Goal: Task Accomplishment & Management: Use online tool/utility

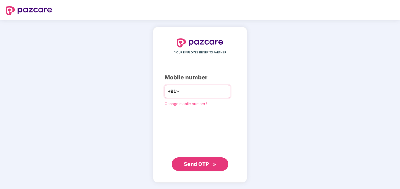
click at [189, 95] on input "number" at bounding box center [204, 91] width 46 height 9
type input "**********"
click at [202, 164] on span "Send OTP" at bounding box center [196, 164] width 25 height 6
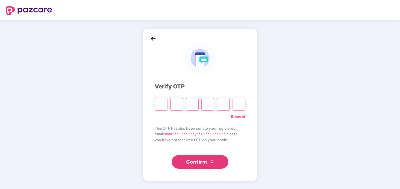
paste input "*"
type input "*"
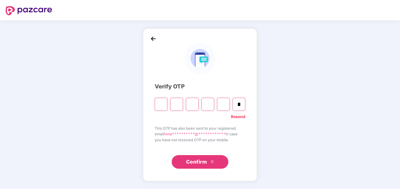
type input "*"
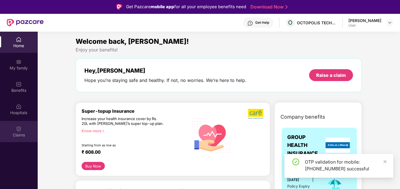
click at [16, 130] on img at bounding box center [19, 129] width 6 height 6
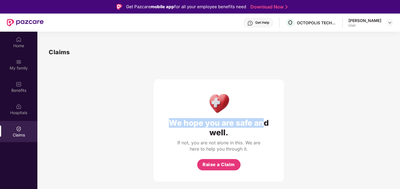
drag, startPoint x: 169, startPoint y: 120, endPoint x: 261, endPoint y: 126, distance: 91.6
click at [261, 126] on div "We hope you are safe and well." at bounding box center [219, 127] width 108 height 19
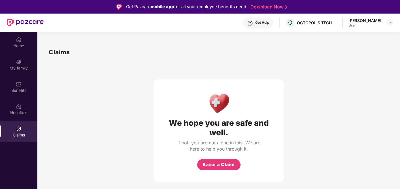
drag, startPoint x: 261, startPoint y: 126, endPoint x: 305, endPoint y: 147, distance: 48.5
click at [304, 149] on div "We hope you are safe and well. If not, you are not alone in this. We are here t…" at bounding box center [219, 119] width 340 height 125
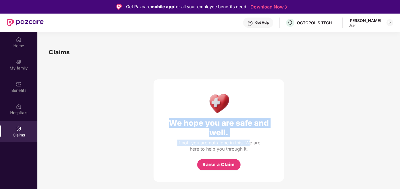
drag, startPoint x: 170, startPoint y: 123, endPoint x: 250, endPoint y: 144, distance: 82.0
click at [250, 144] on div "We hope you are safe and well. If not, you are not alone in this. We are here t…" at bounding box center [218, 131] width 130 height 102
click at [292, 110] on div "We hope you are safe and well. If not, you are not alone in this. We are here t…" at bounding box center [219, 119] width 340 height 125
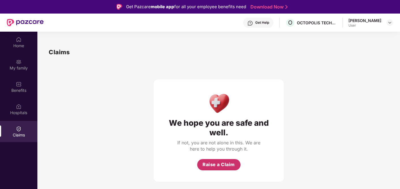
click at [222, 166] on span "Raise a Claim" at bounding box center [218, 164] width 32 height 7
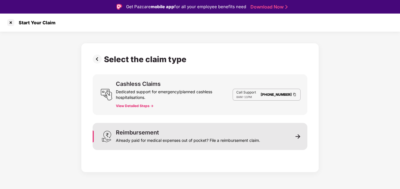
click at [174, 137] on div "Already paid for medical expenses out of pocket? File a reimbursement claim." at bounding box center [188, 140] width 144 height 8
